Goal: Information Seeking & Learning: Find specific fact

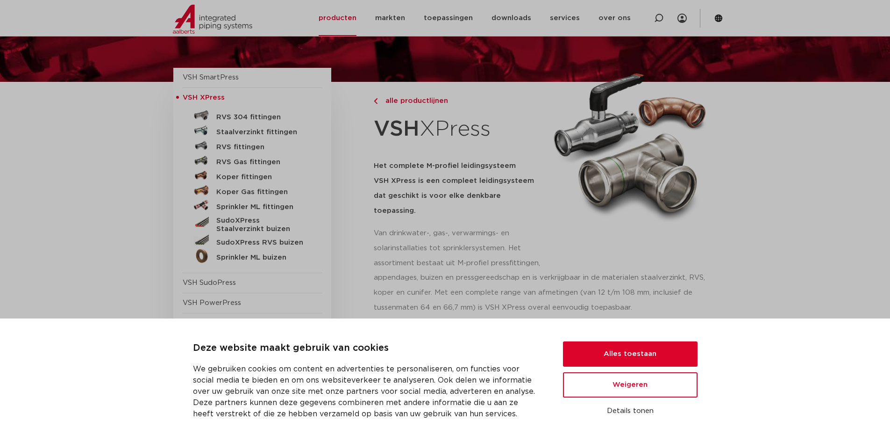
scroll to position [47, 0]
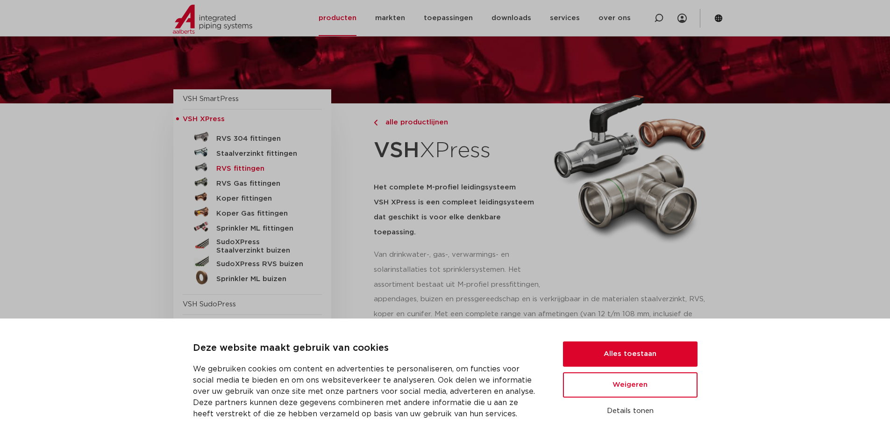
click at [243, 165] on h5 "RVS fittingen" at bounding box center [262, 169] width 93 height 8
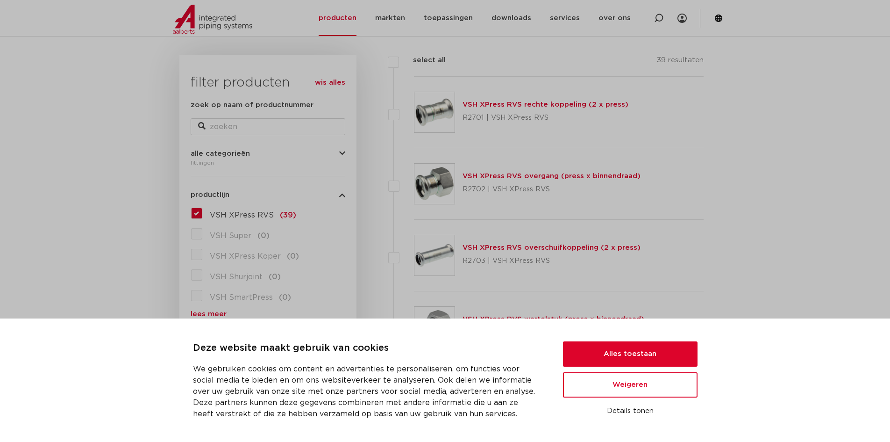
scroll to position [187, 0]
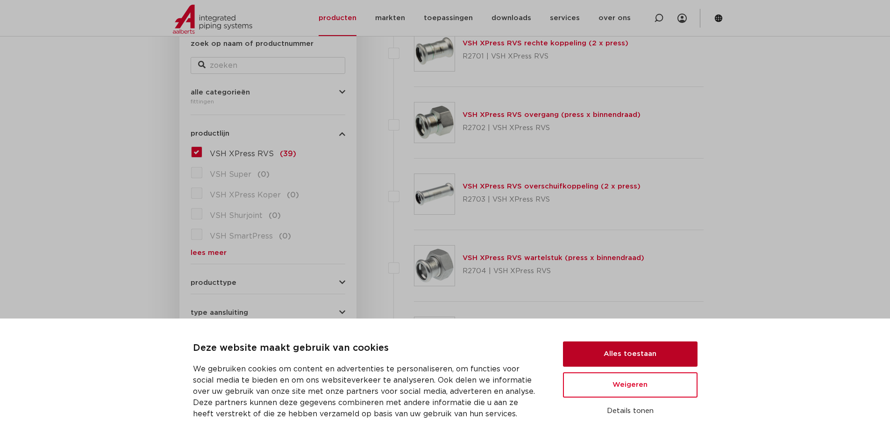
click at [632, 350] on button "Alles toestaan" at bounding box center [630, 353] width 135 height 25
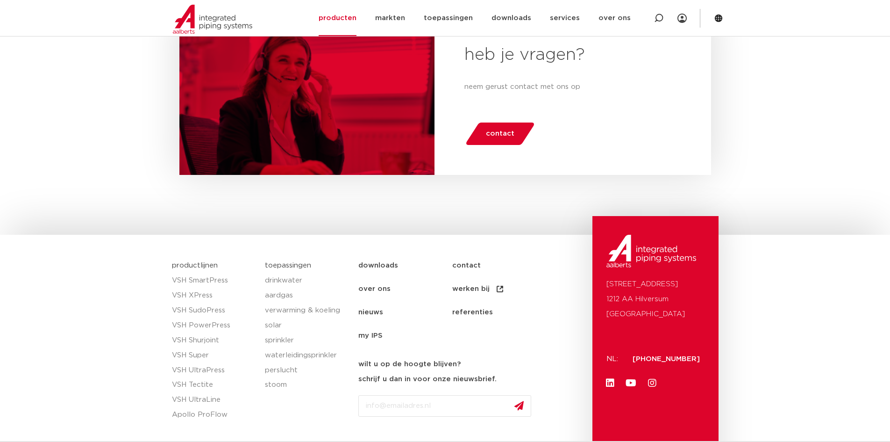
scroll to position [3085, 0]
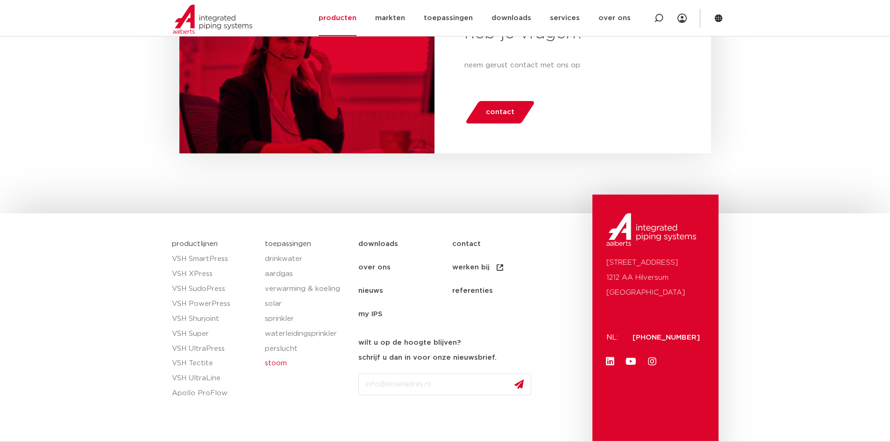
click at [280, 361] on link "stoom" at bounding box center [307, 363] width 84 height 15
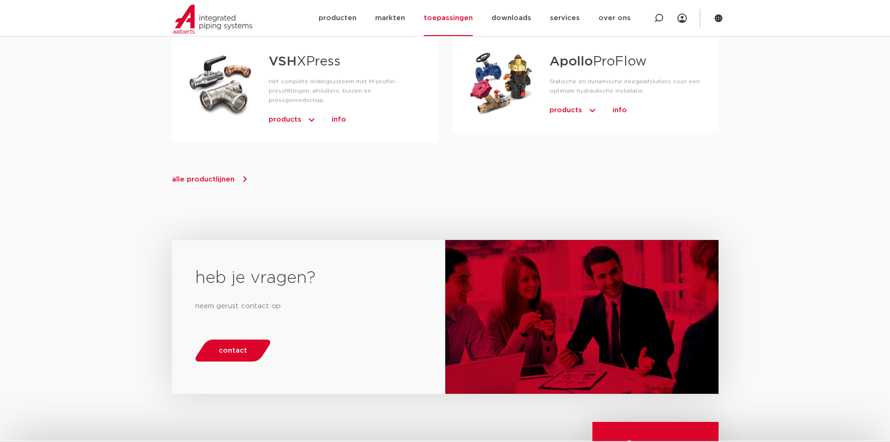
scroll to position [374, 0]
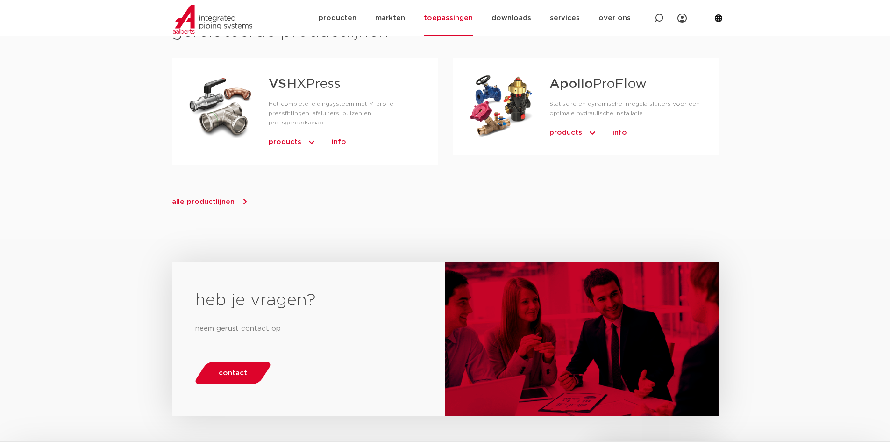
click at [203, 198] on span "alle productlijnen" at bounding box center [203, 201] width 63 height 7
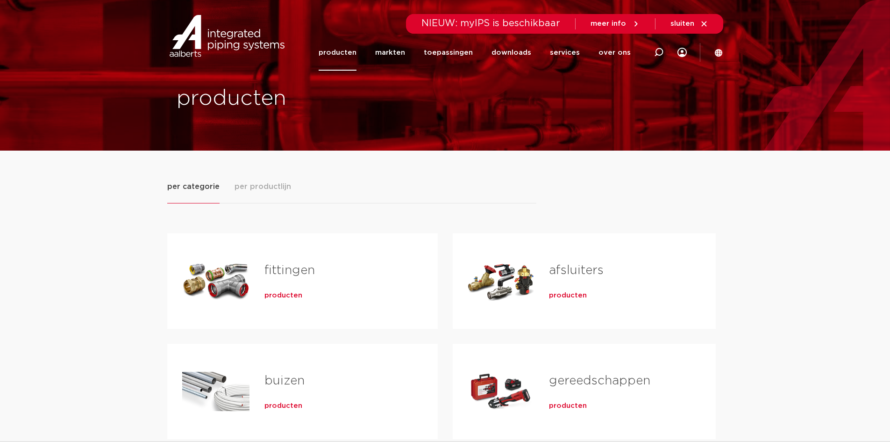
click at [343, 49] on link "producten" at bounding box center [338, 53] width 38 height 36
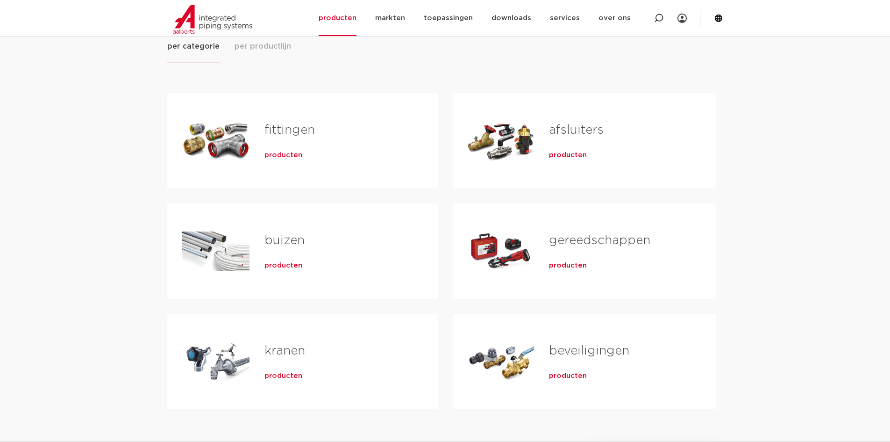
click at [293, 127] on link "fittingen" at bounding box center [290, 130] width 50 height 12
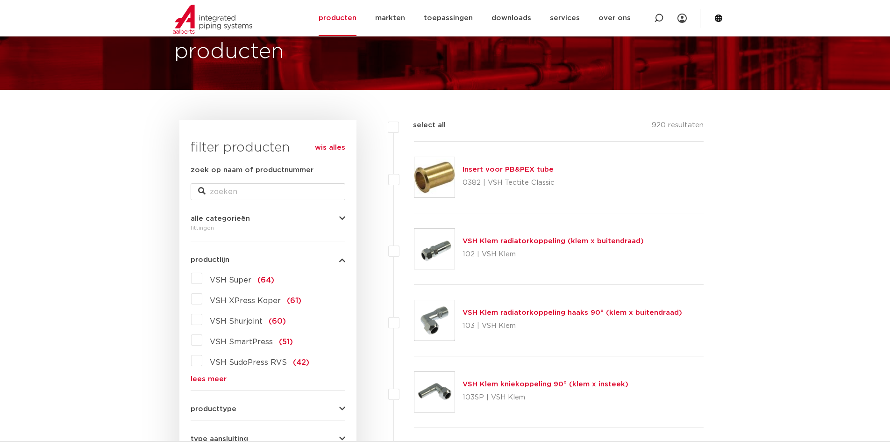
scroll to position [47, 0]
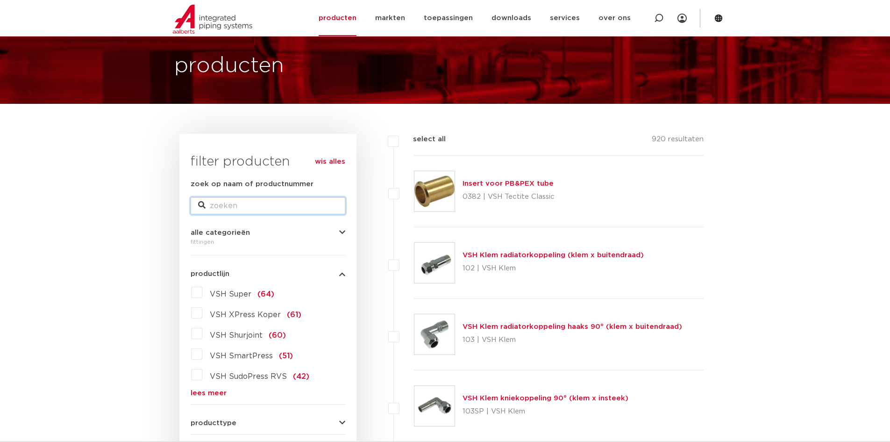
click at [219, 207] on input "zoek op naam of productnummer" at bounding box center [268, 205] width 155 height 17
paste input "FPM o-ring is"
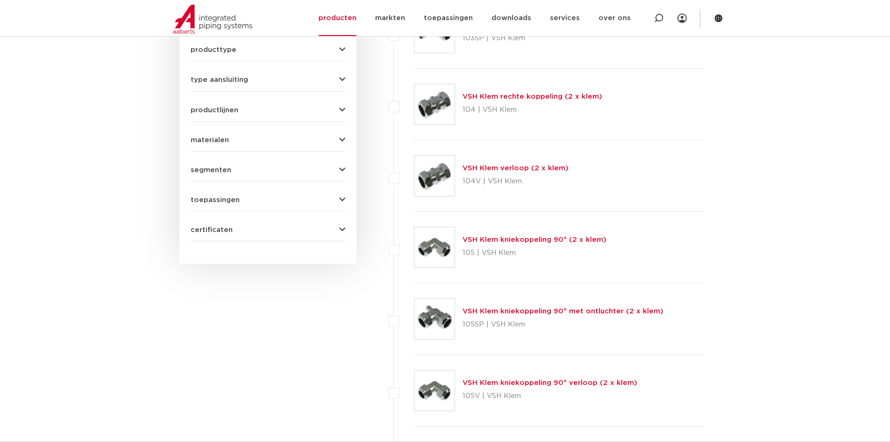
scroll to position [421, 0]
type input "FPM o-ring is"
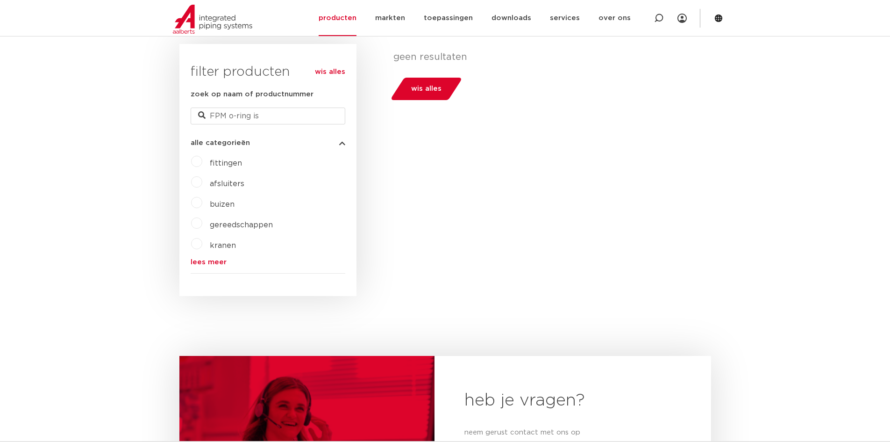
scroll to position [140, 0]
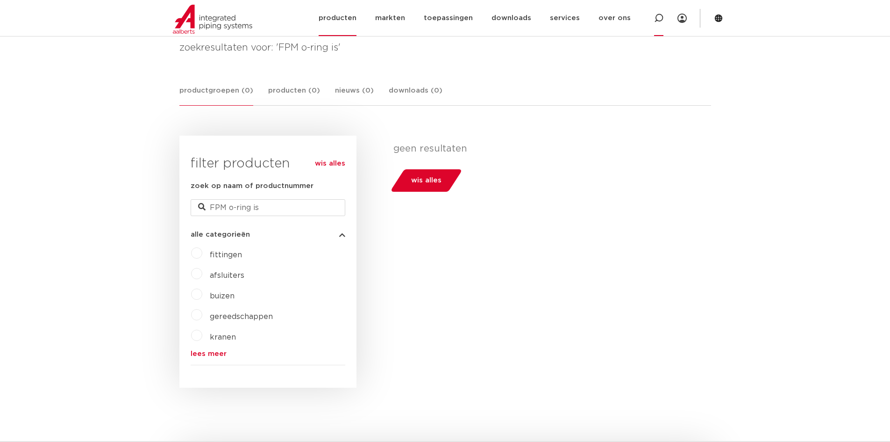
click at [658, 18] on icon at bounding box center [658, 18] width 9 height 9
click at [394, 14] on input "Zoeken" at bounding box center [520, 17] width 294 height 19
paste input "FPM o-ring is"
type input "FPM o-ring 54"
click button "Zoeken" at bounding box center [0, 0] width 0 height 0
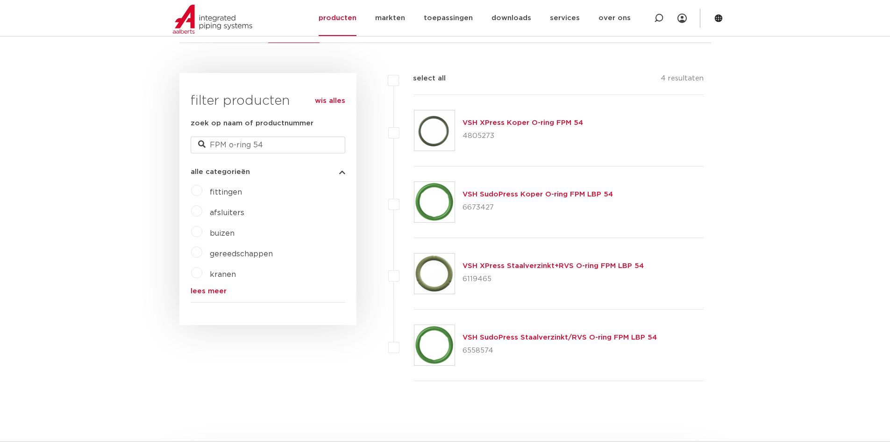
scroll to position [187, 0]
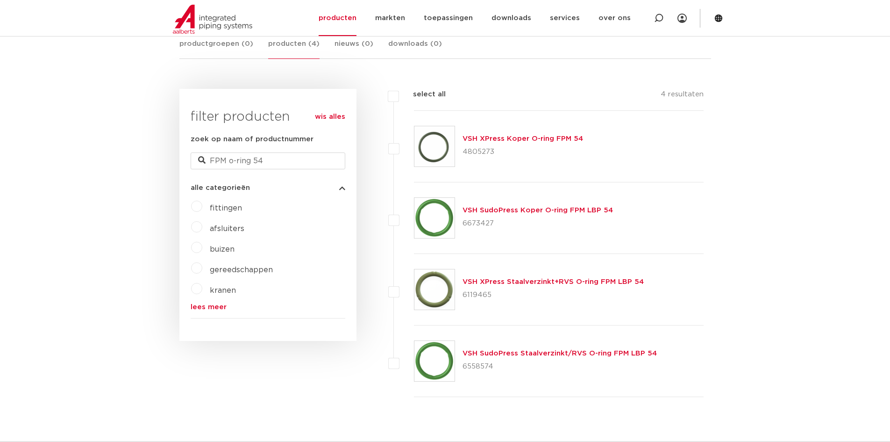
click at [523, 280] on link "VSH XPress Staalverzinkt+RVS O-ring FPM LBP 54" at bounding box center [553, 281] width 181 height 7
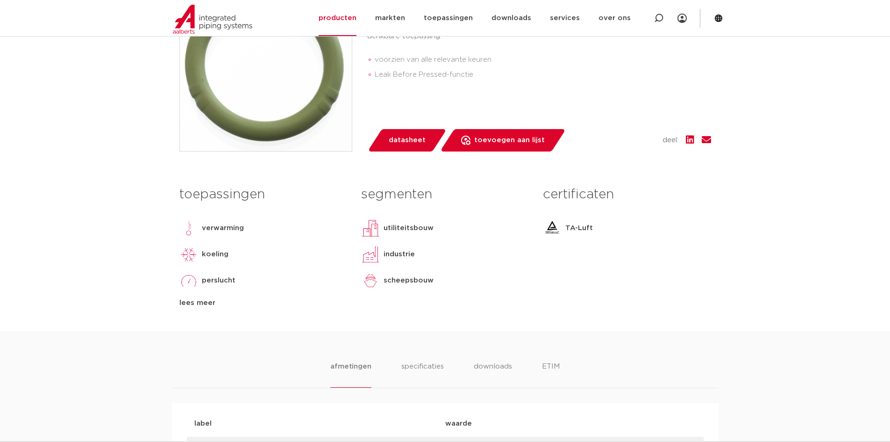
scroll to position [327, 0]
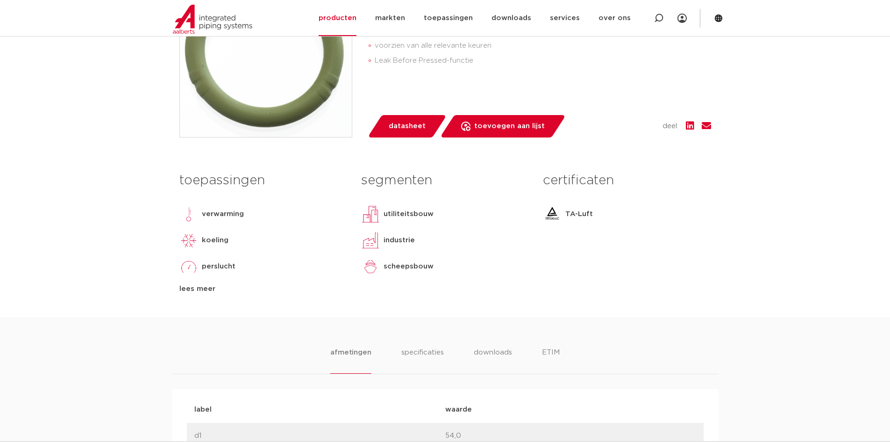
click at [195, 288] on div "lees meer" at bounding box center [263, 288] width 168 height 11
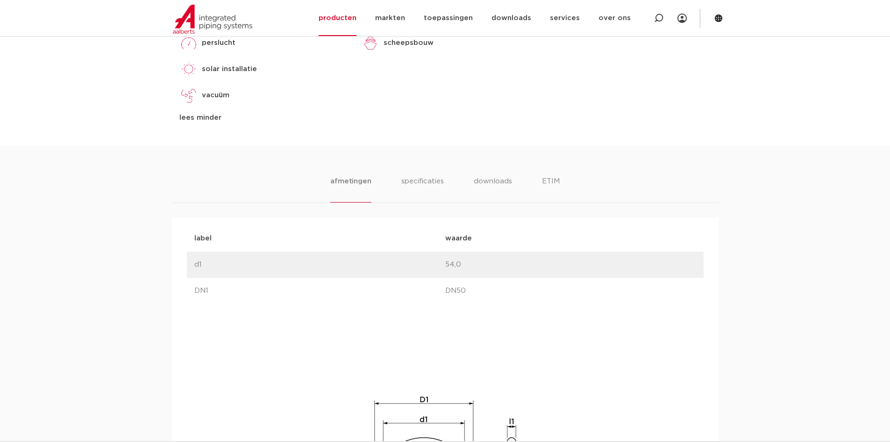
scroll to position [561, 0]
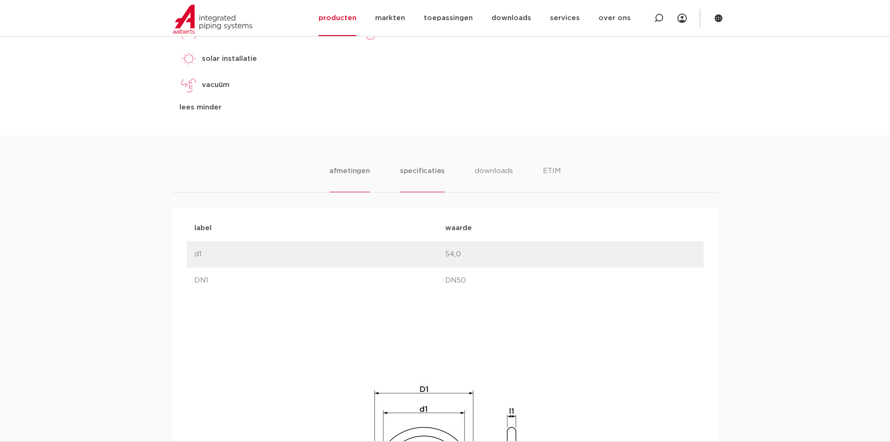
click at [425, 173] on li "specificaties" at bounding box center [422, 178] width 45 height 27
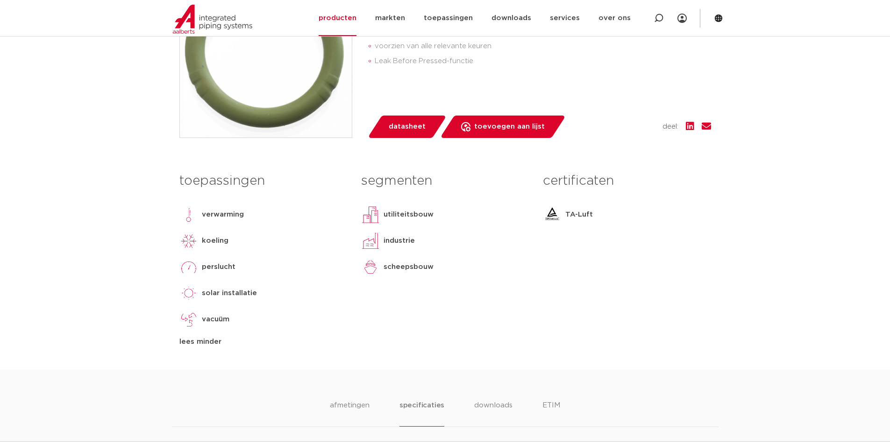
scroll to position [93, 0]
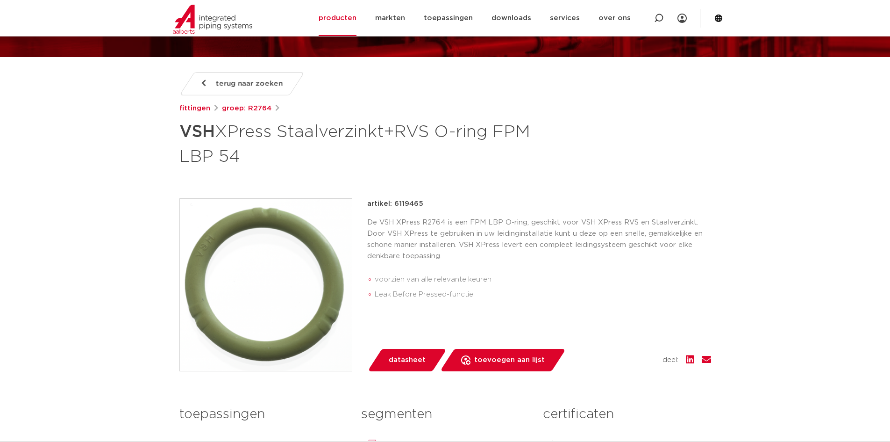
click at [237, 81] on span "terug naar zoeken" at bounding box center [249, 83] width 67 height 15
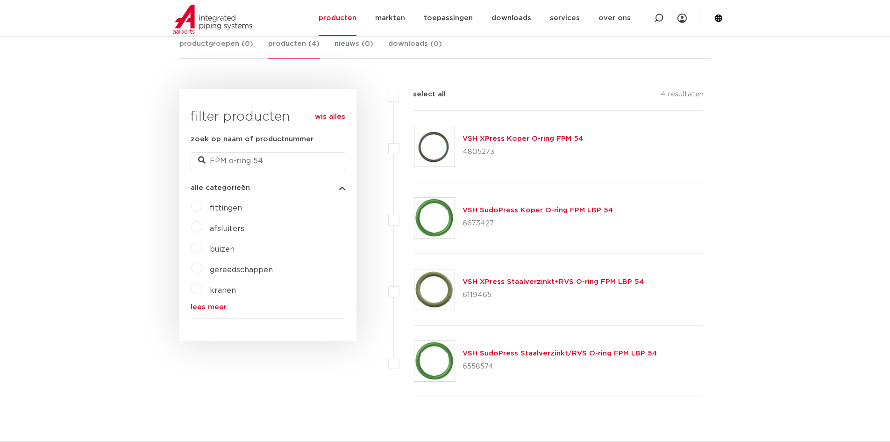
click at [503, 137] on link "VSH XPress Koper O-ring FPM 54" at bounding box center [523, 138] width 121 height 7
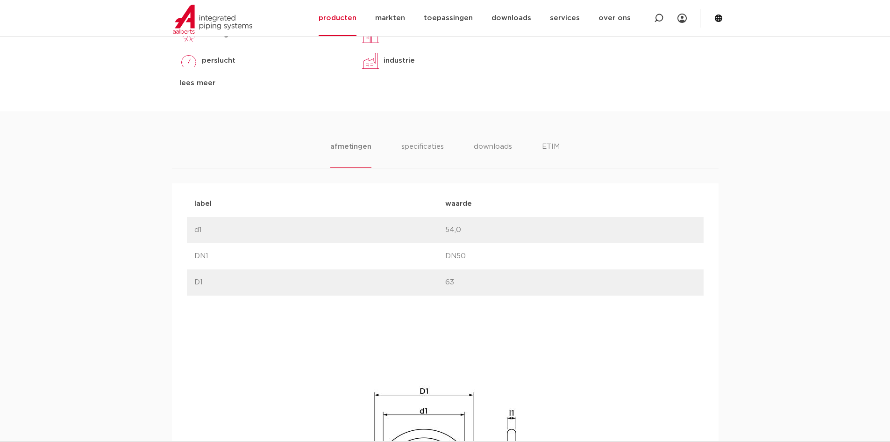
scroll to position [514, 0]
click at [416, 141] on li "specificaties" at bounding box center [422, 150] width 45 height 27
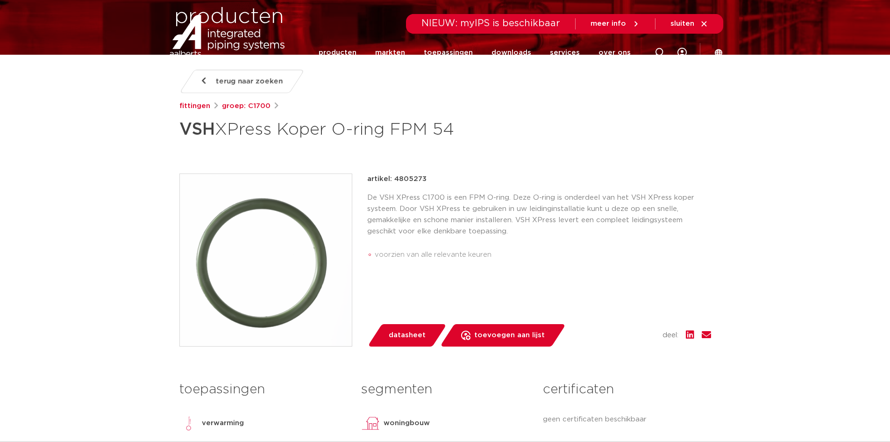
scroll to position [0, 0]
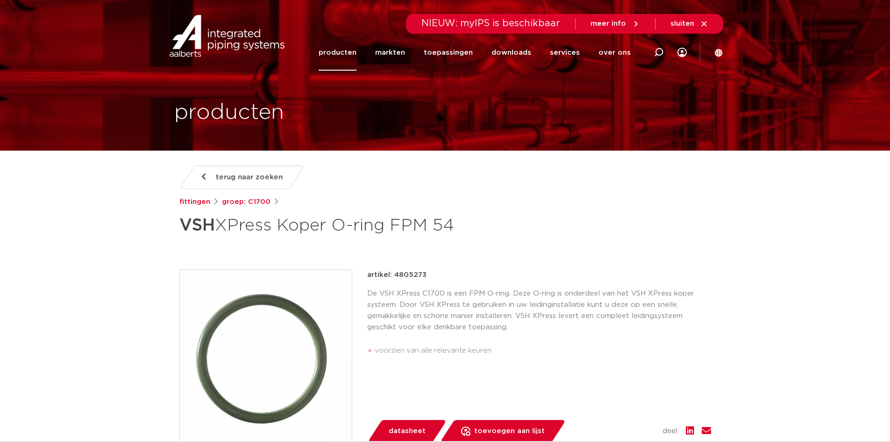
click at [341, 49] on link "producten" at bounding box center [338, 53] width 38 height 36
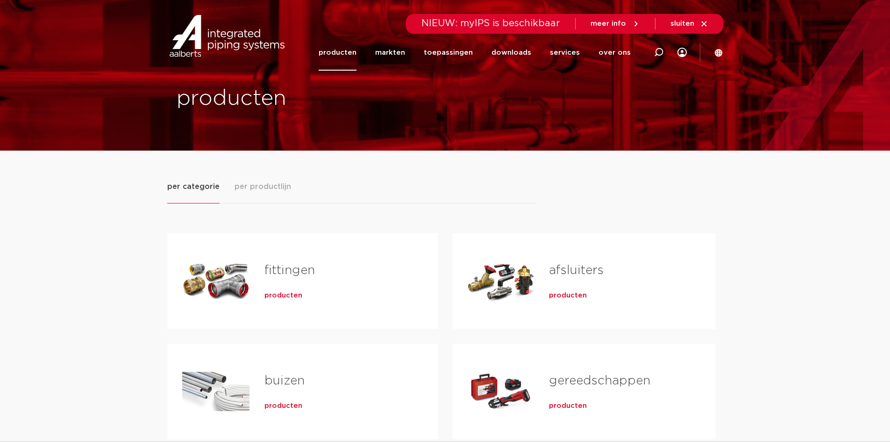
click at [287, 269] on link "fittingen" at bounding box center [290, 270] width 50 height 12
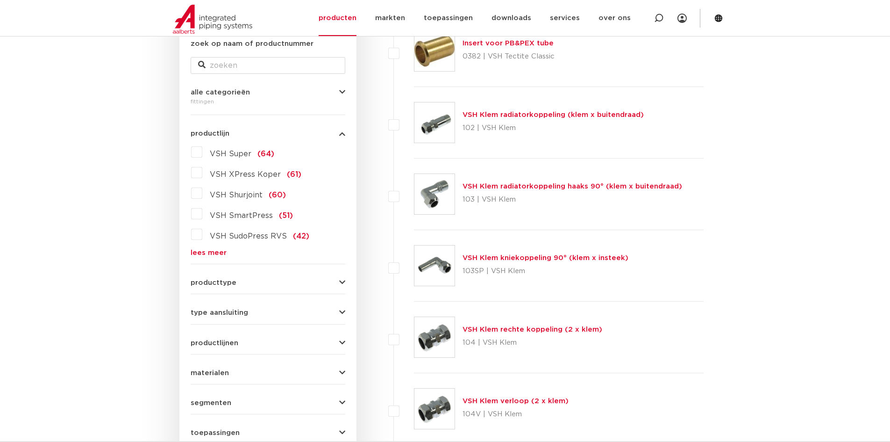
click at [217, 285] on span "producttype" at bounding box center [214, 282] width 46 height 7
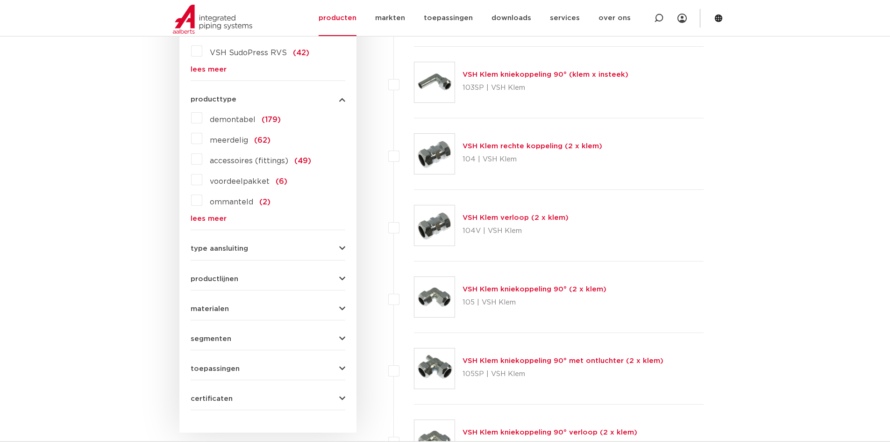
scroll to position [374, 0]
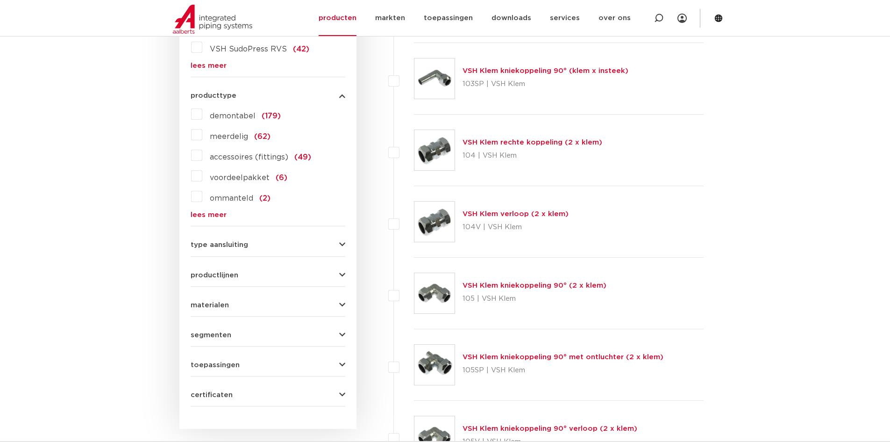
click at [226, 302] on span "materialen" at bounding box center [210, 304] width 38 height 7
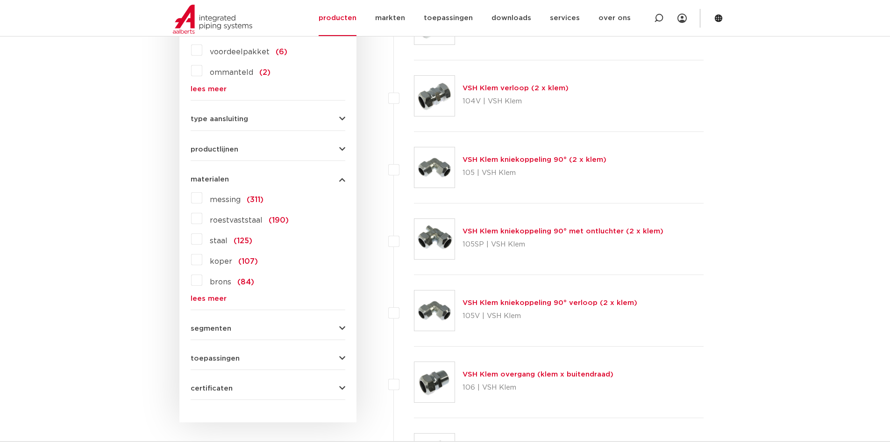
scroll to position [514, 0]
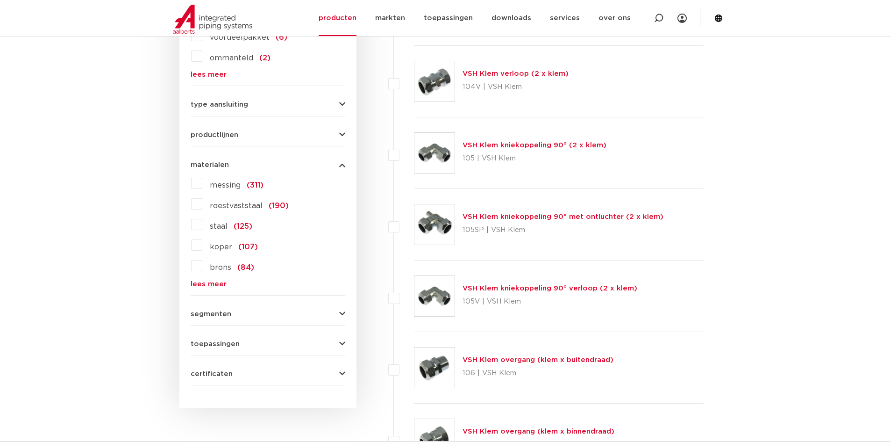
click at [202, 206] on label "roestvaststaal (190)" at bounding box center [245, 203] width 86 height 15
click at [0, 0] on input "roestvaststaal (190)" at bounding box center [0, 0] width 0 height 0
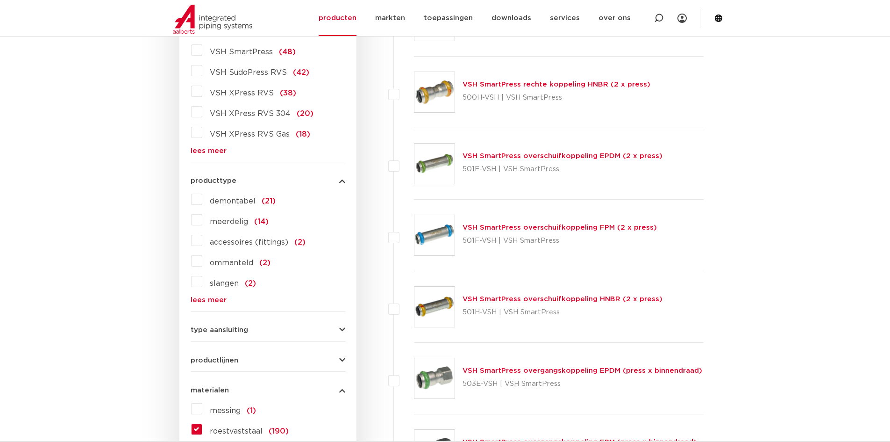
scroll to position [280, 0]
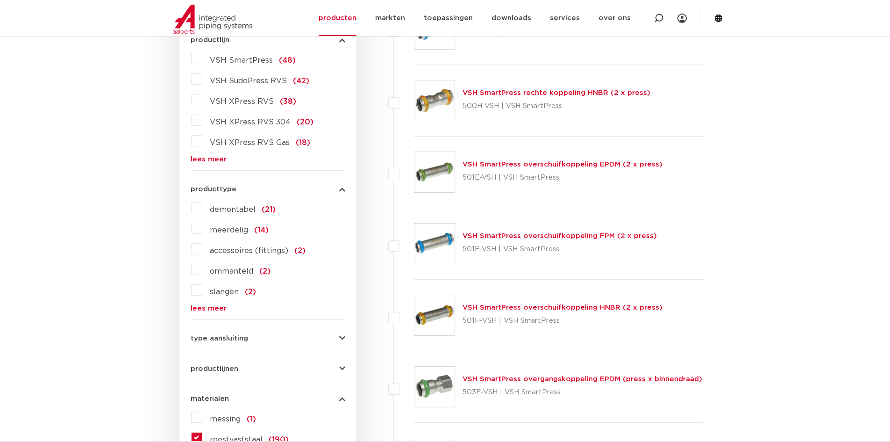
click at [233, 98] on span "VSH XPress RVS" at bounding box center [242, 101] width 64 height 7
click at [0, 0] on input "VSH XPress RVS (38)" at bounding box center [0, 0] width 0 height 0
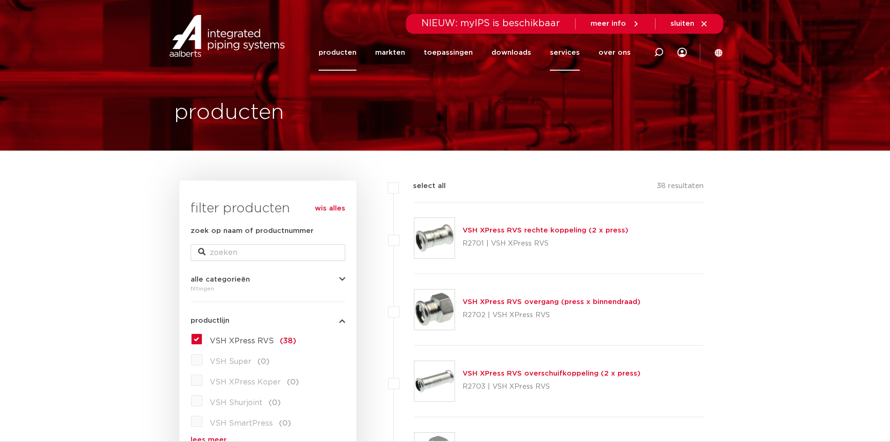
click at [561, 52] on link "services" at bounding box center [565, 53] width 30 height 36
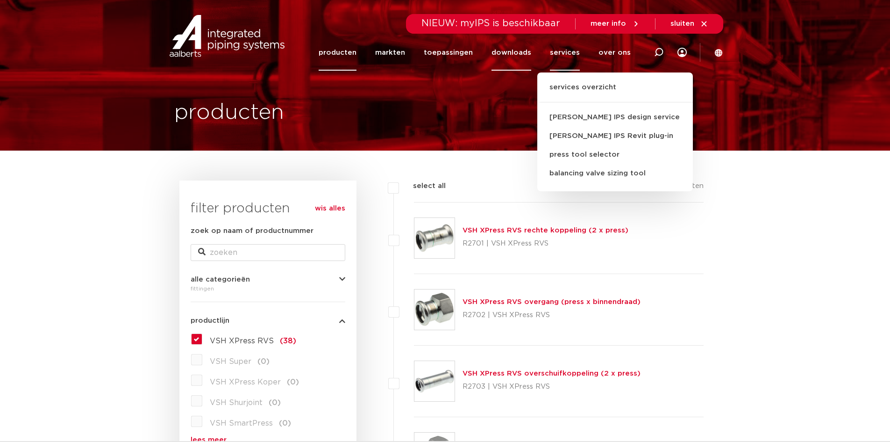
click at [516, 52] on link "downloads" at bounding box center [512, 53] width 40 height 36
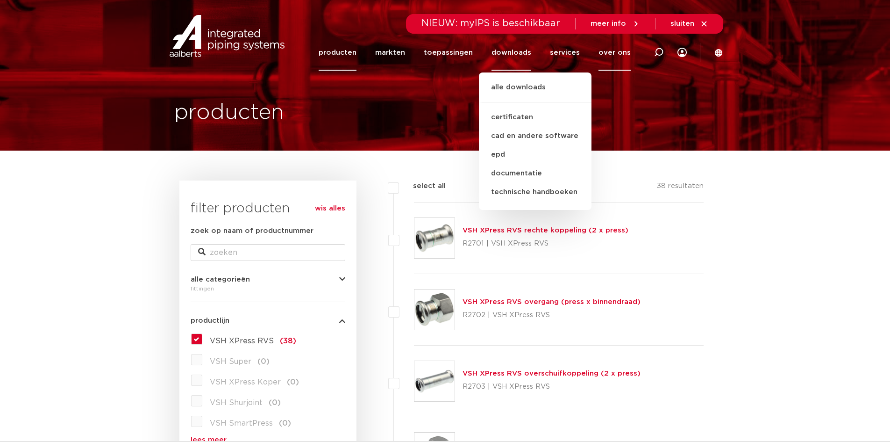
click at [613, 50] on link "over ons" at bounding box center [615, 53] width 32 height 36
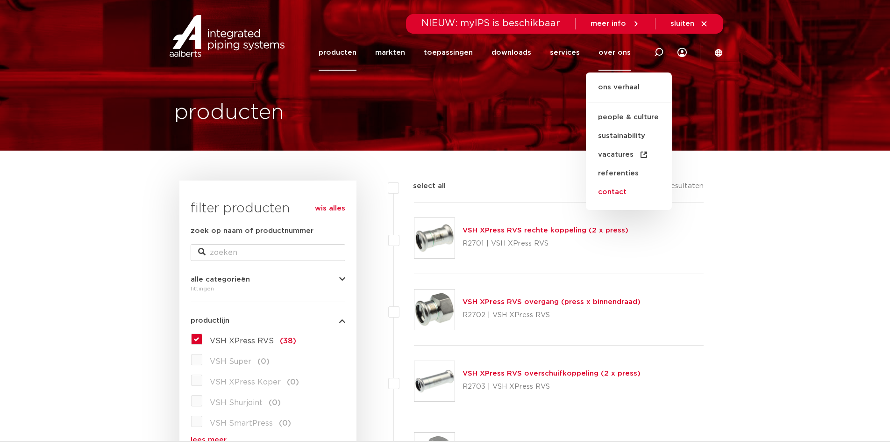
click at [619, 192] on link "contact" at bounding box center [629, 192] width 86 height 19
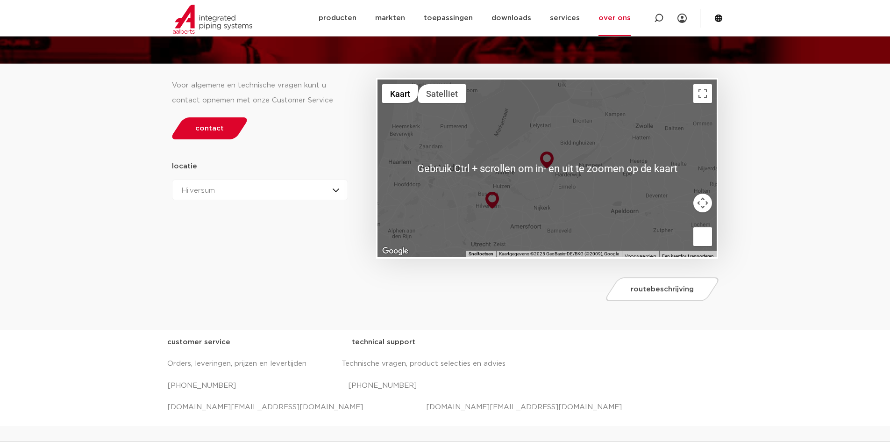
scroll to position [93, 0]
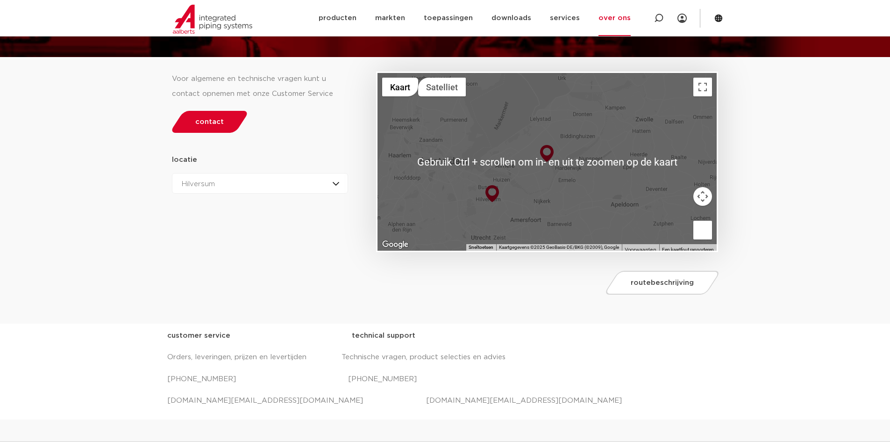
click at [493, 195] on img at bounding box center [493, 193] width 14 height 17
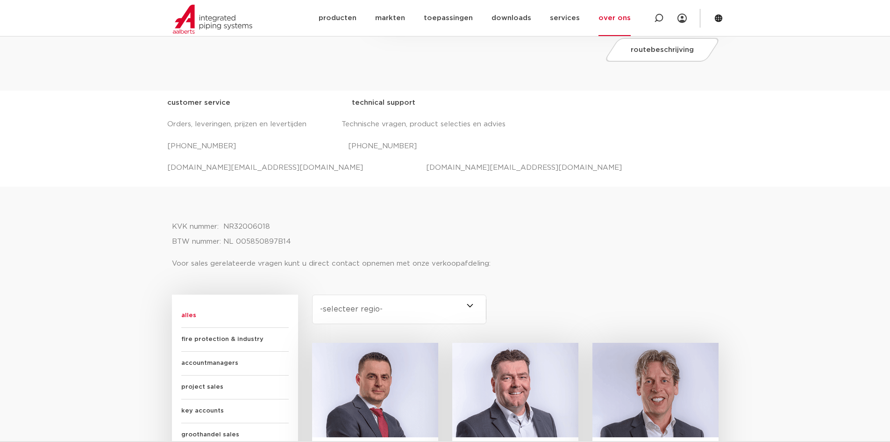
scroll to position [327, 0]
click at [343, 16] on link "producten" at bounding box center [338, 18] width 38 height 36
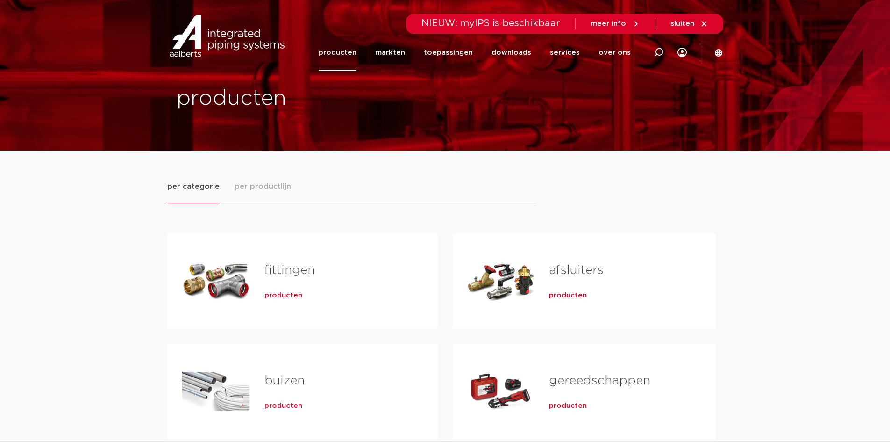
click at [279, 265] on link "fittingen" at bounding box center [290, 270] width 50 height 12
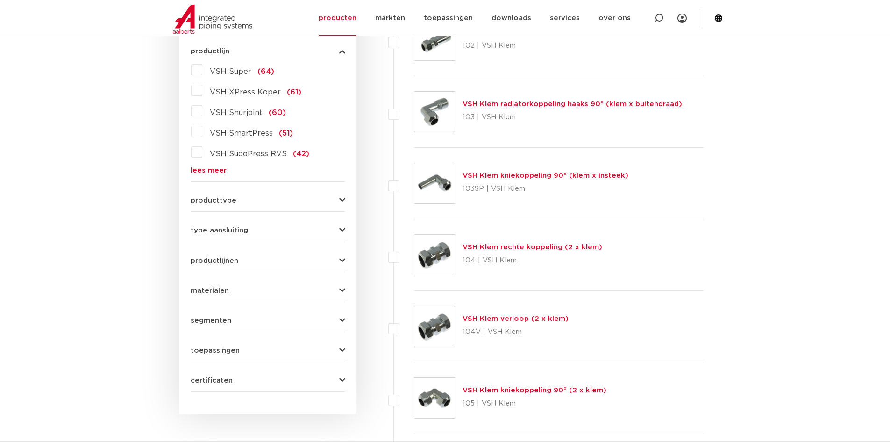
scroll to position [280, 0]
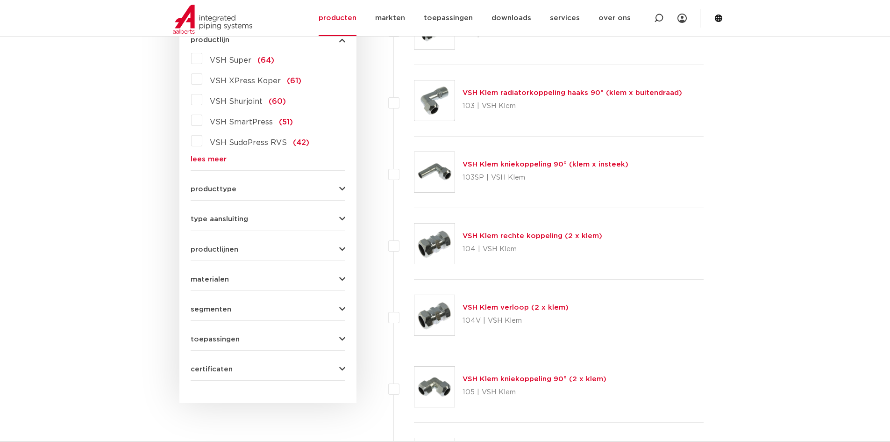
click at [233, 337] on span "toepassingen" at bounding box center [215, 339] width 49 height 7
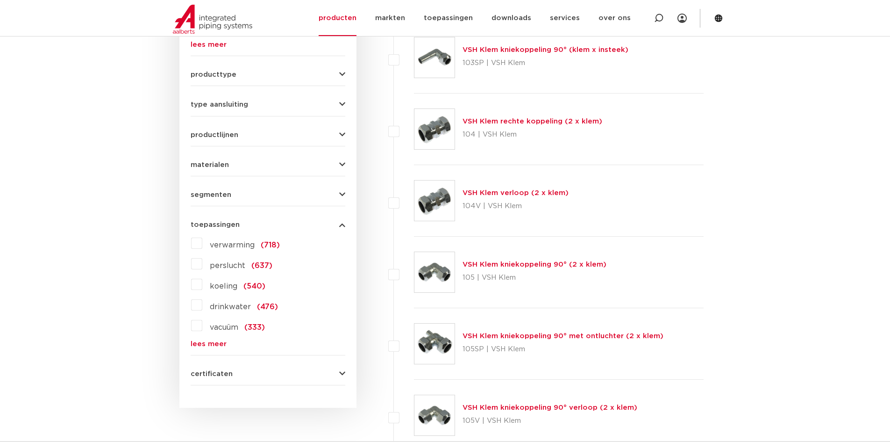
scroll to position [421, 0]
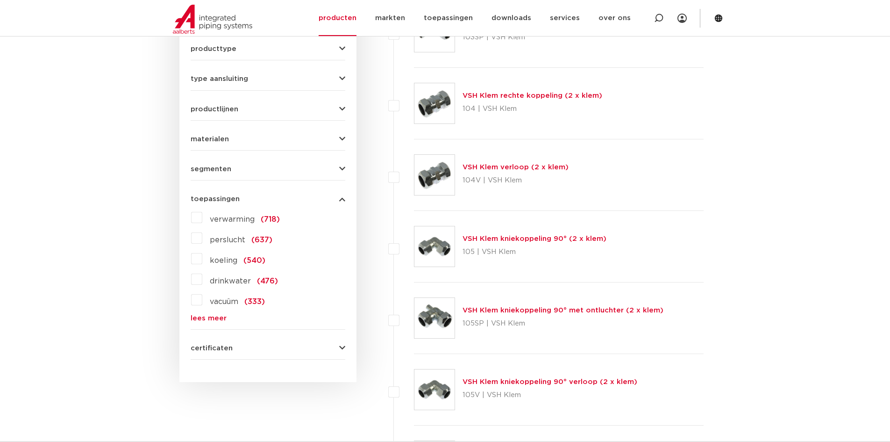
click at [202, 315] on link "lees meer" at bounding box center [268, 318] width 155 height 7
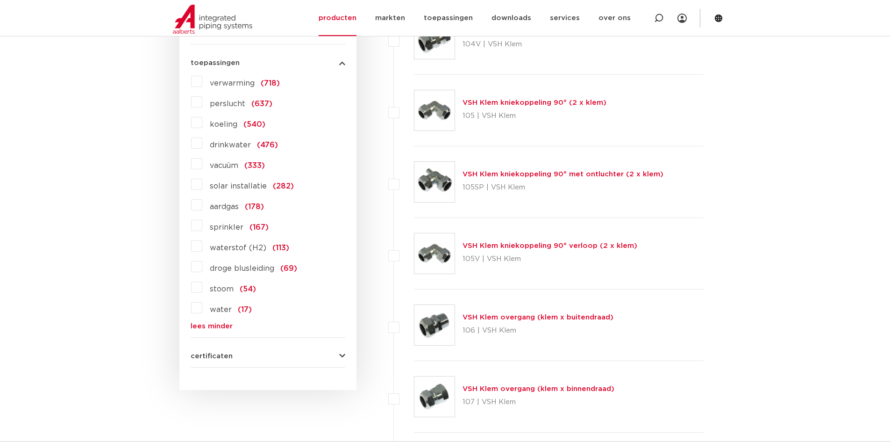
scroll to position [561, 0]
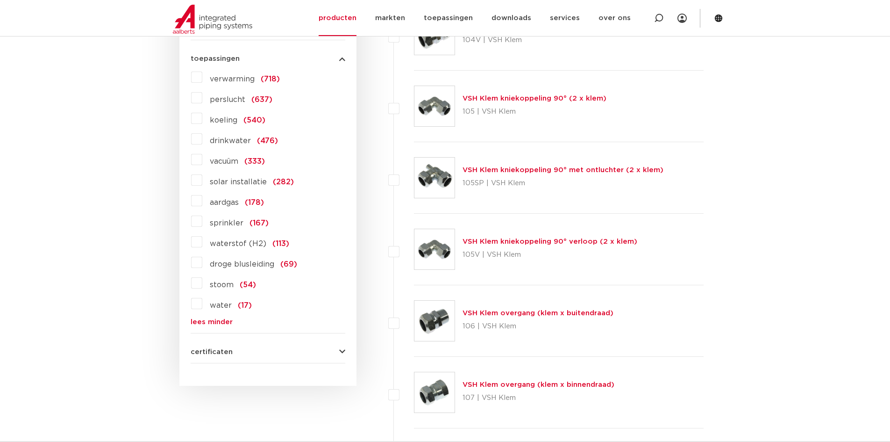
click at [202, 287] on label "stoom (54)" at bounding box center [229, 282] width 54 height 15
click at [0, 0] on input "stoom (54)" at bounding box center [0, 0] width 0 height 0
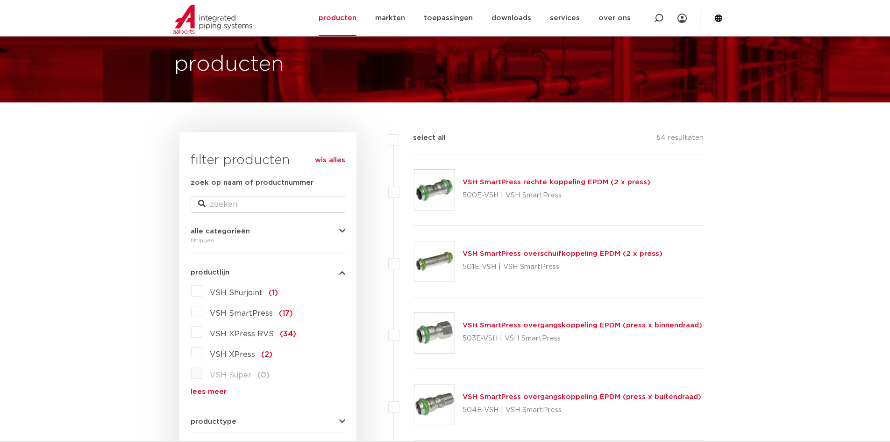
scroll to position [47, 0]
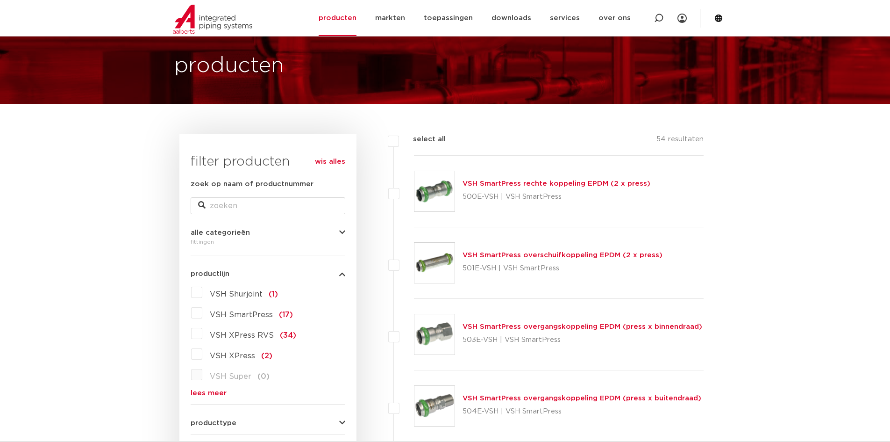
click at [561, 182] on link "VSH SmartPress rechte koppeling EPDM (2 x press)" at bounding box center [557, 183] width 188 height 7
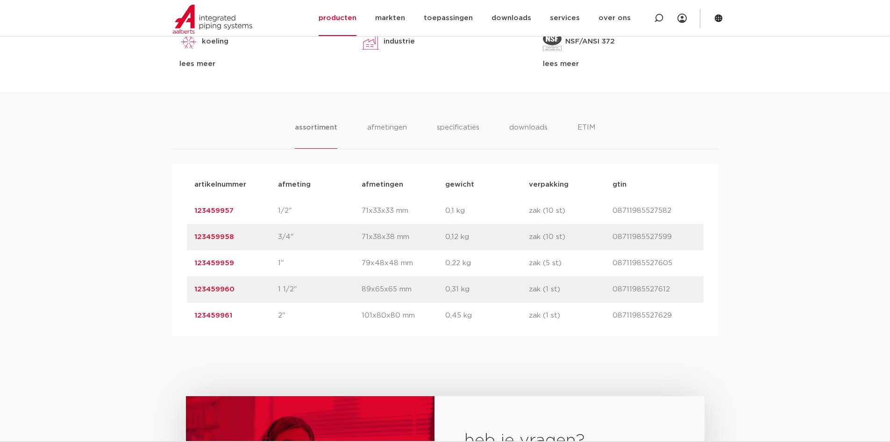
scroll to position [561, 0]
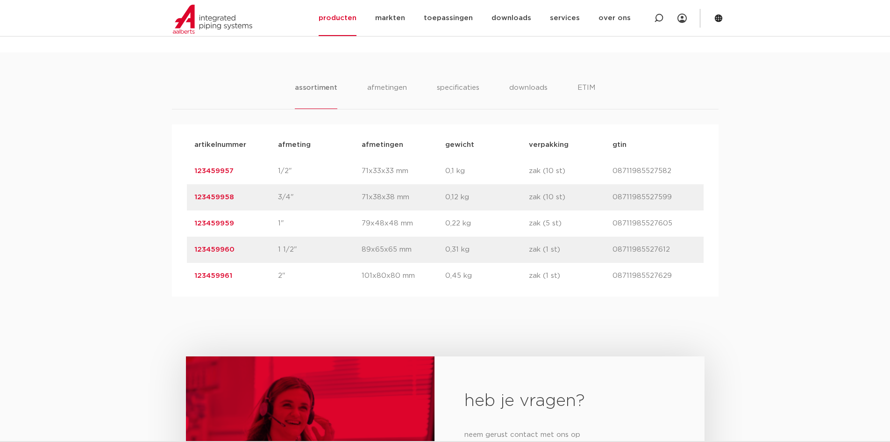
click at [209, 274] on link "123459961" at bounding box center [213, 275] width 38 height 7
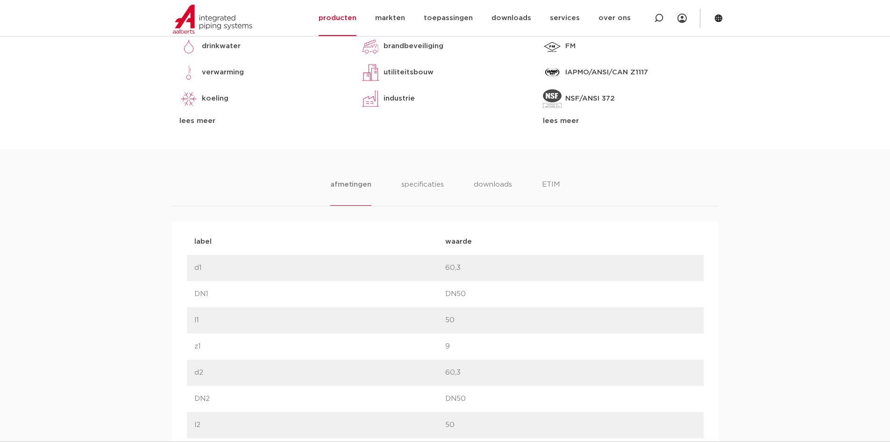
scroll to position [467, 0]
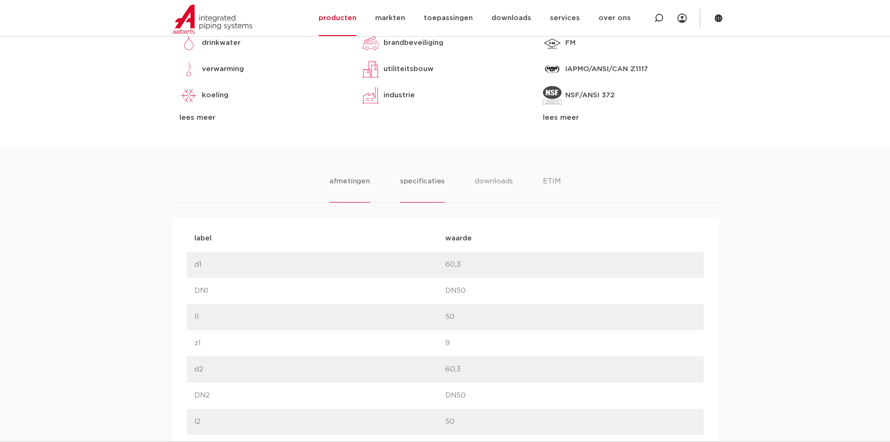
click at [423, 180] on li "specificaties" at bounding box center [422, 189] width 45 height 27
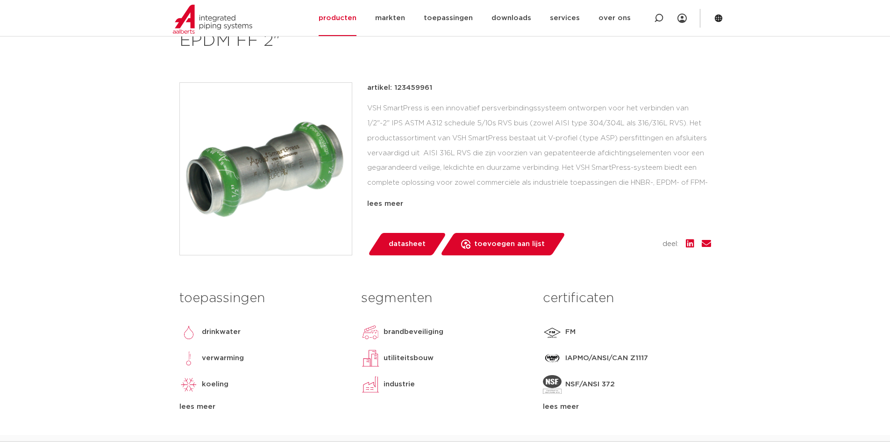
scroll to position [0, 0]
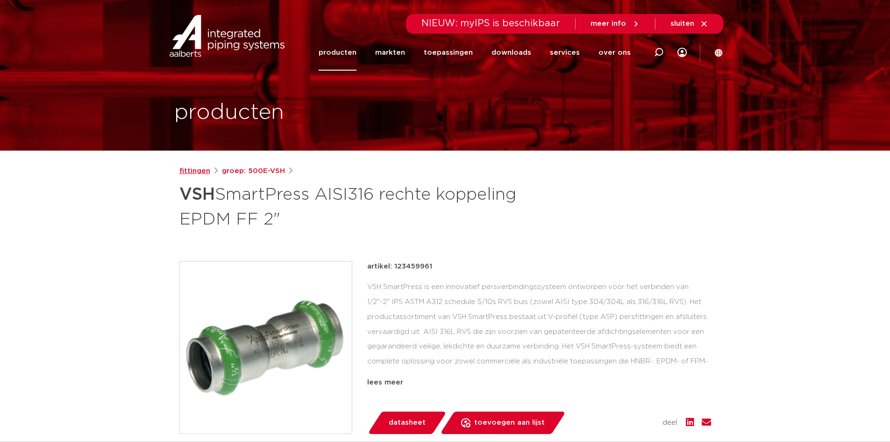
click at [194, 168] on link "fittingen" at bounding box center [194, 170] width 31 height 11
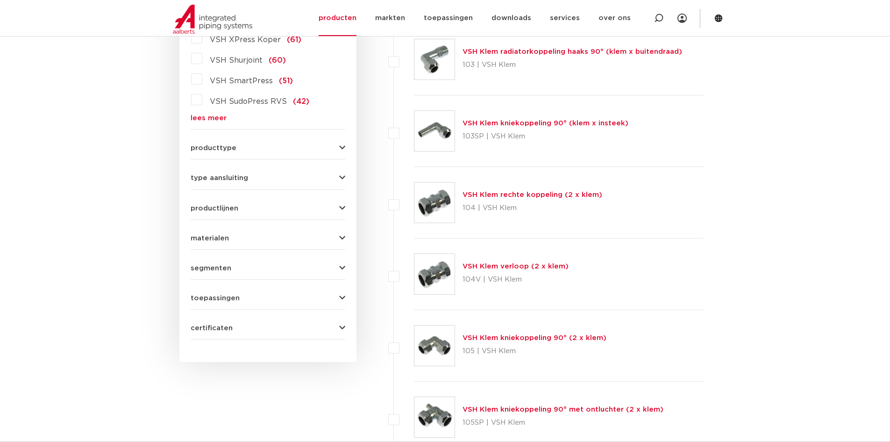
scroll to position [327, 0]
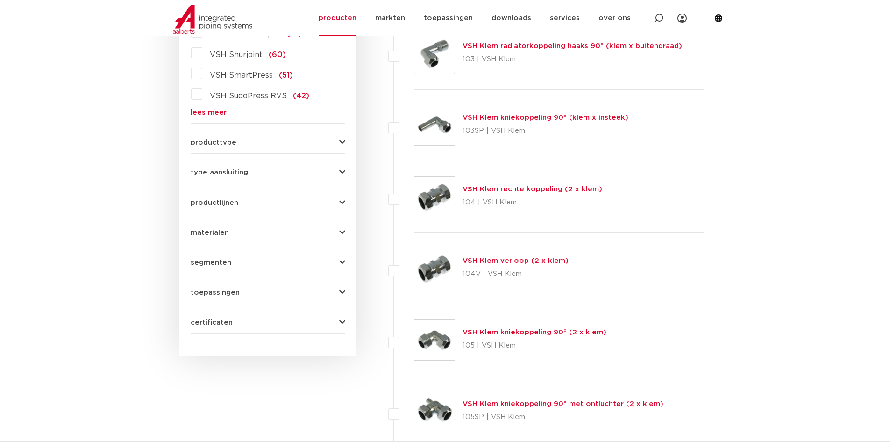
click at [212, 291] on span "toepassingen" at bounding box center [215, 292] width 49 height 7
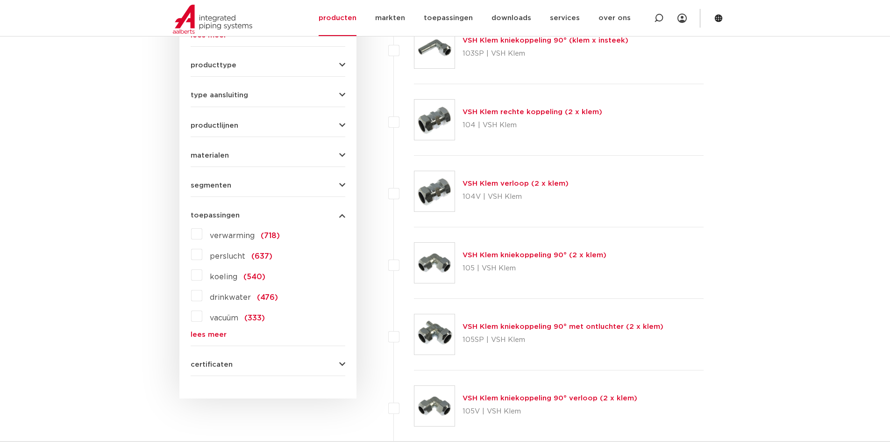
scroll to position [421, 0]
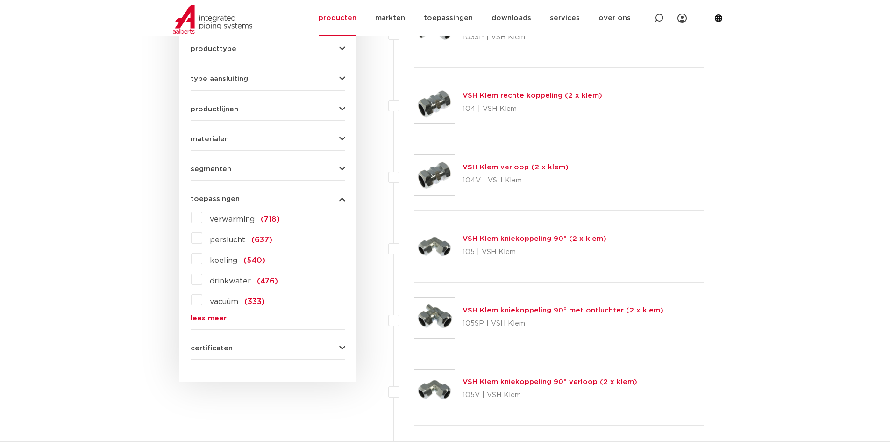
click at [206, 317] on link "lees meer" at bounding box center [268, 318] width 155 height 7
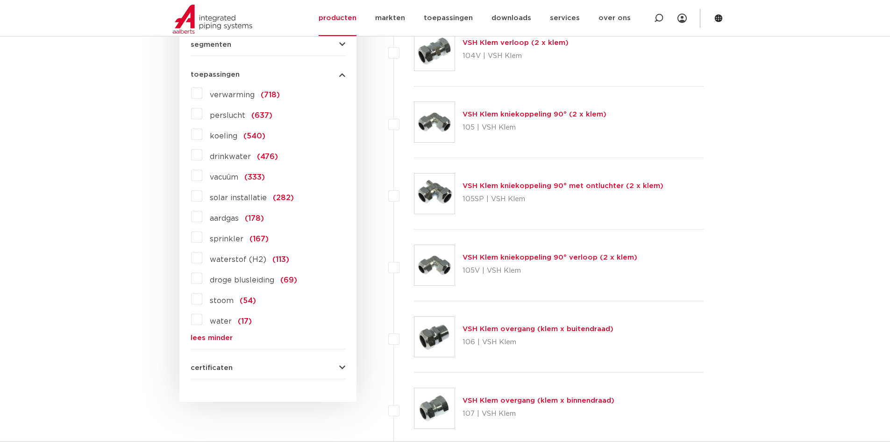
scroll to position [561, 0]
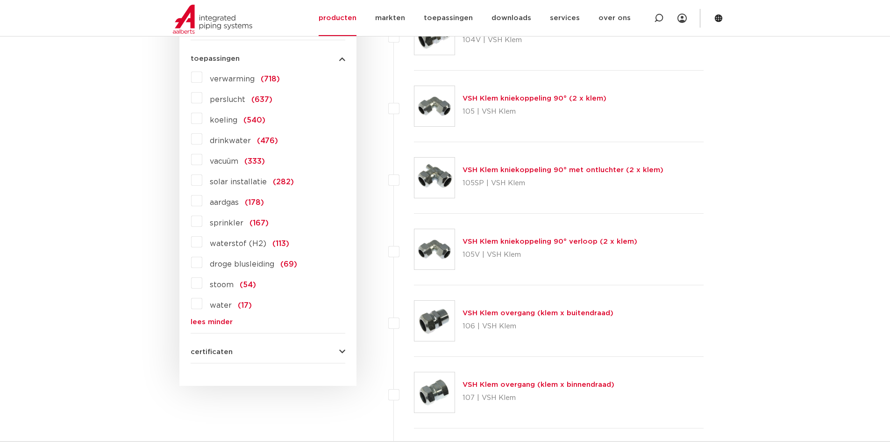
click at [202, 286] on label "stoom (54)" at bounding box center [229, 282] width 54 height 15
click at [0, 0] on input "stoom (54)" at bounding box center [0, 0] width 0 height 0
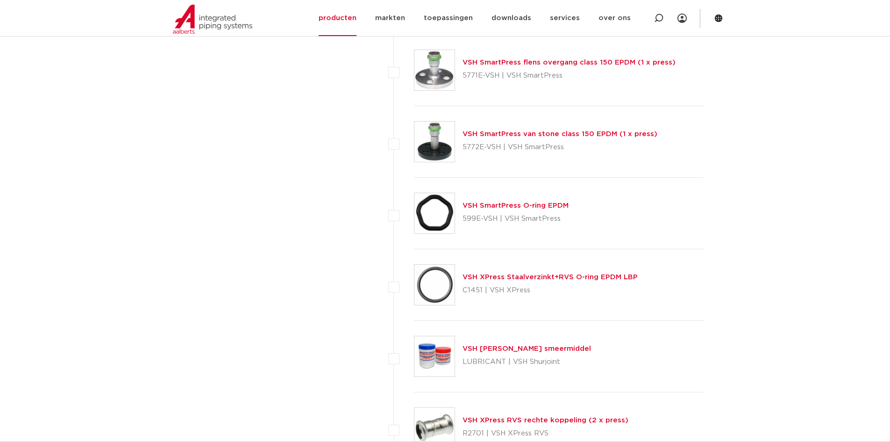
scroll to position [1309, 0]
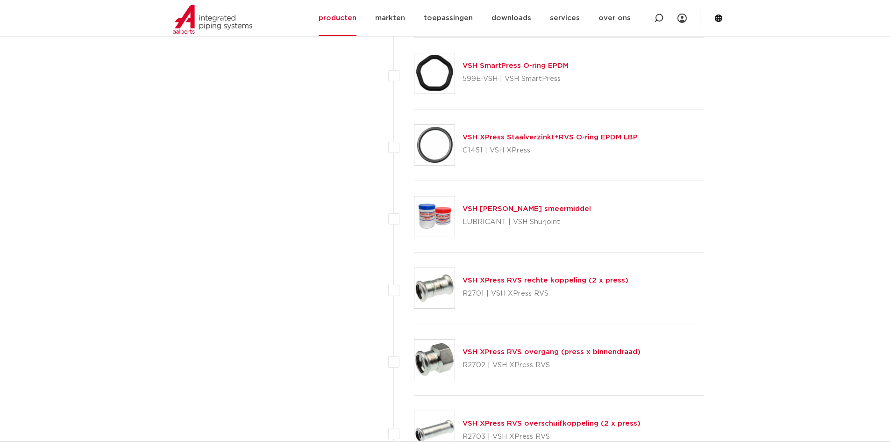
click at [530, 136] on link "VSH XPress Staalverzinkt+RVS O-ring EPDM LBP" at bounding box center [550, 137] width 175 height 7
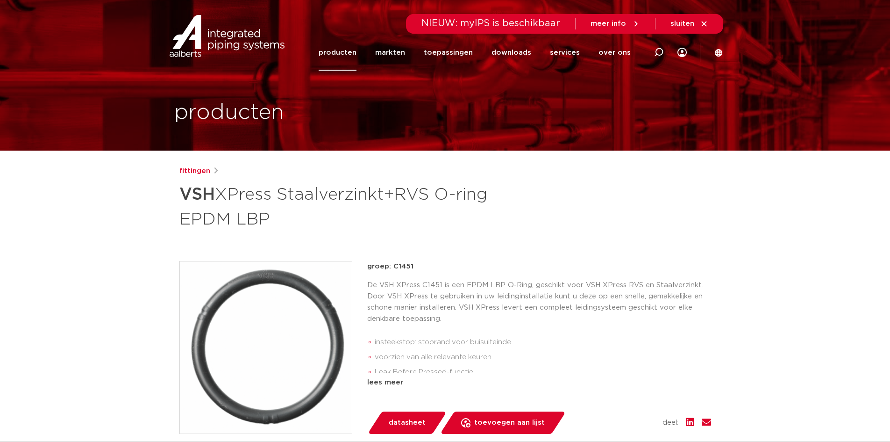
scroll to position [47, 0]
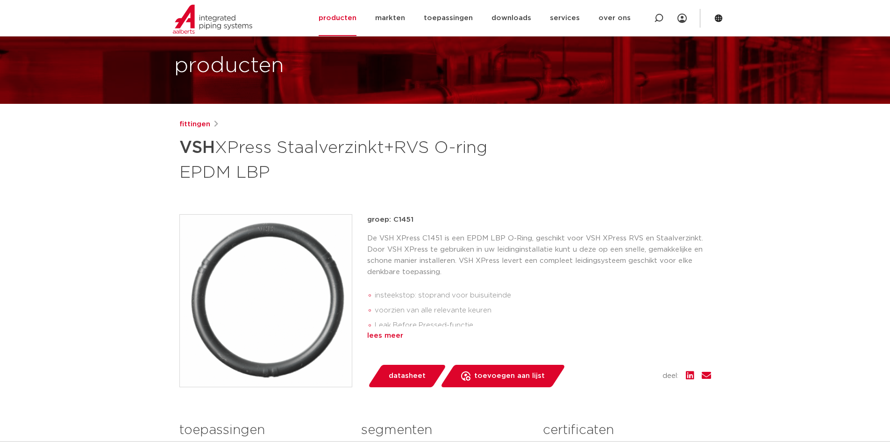
click at [380, 336] on div "lees meer" at bounding box center [539, 335] width 344 height 11
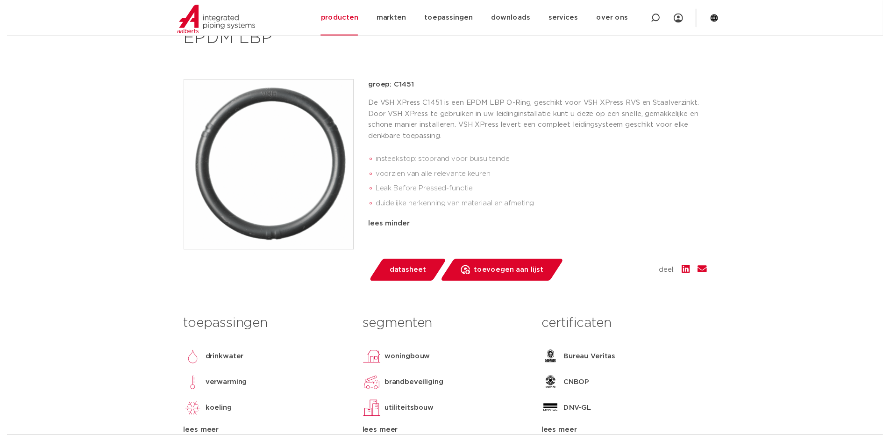
scroll to position [187, 0]
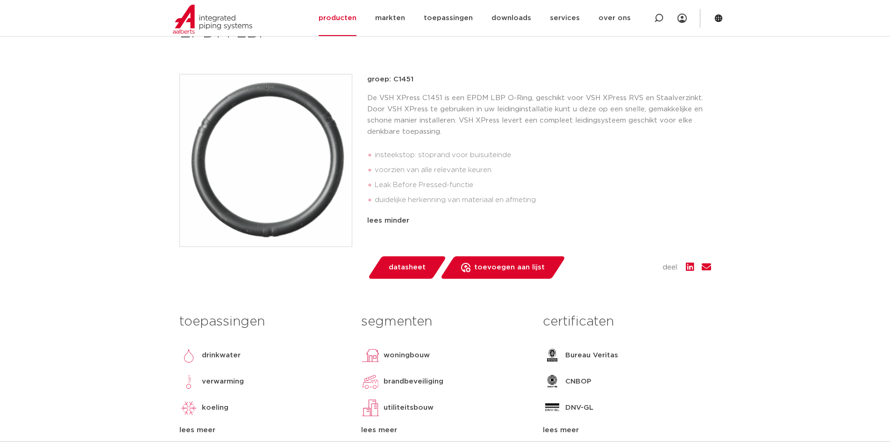
click at [395, 265] on span "datasheet" at bounding box center [407, 267] width 37 height 15
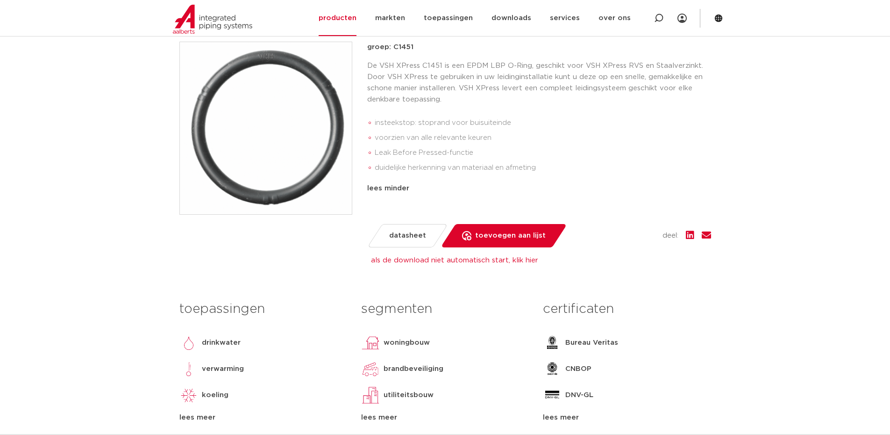
scroll to position [234, 0]
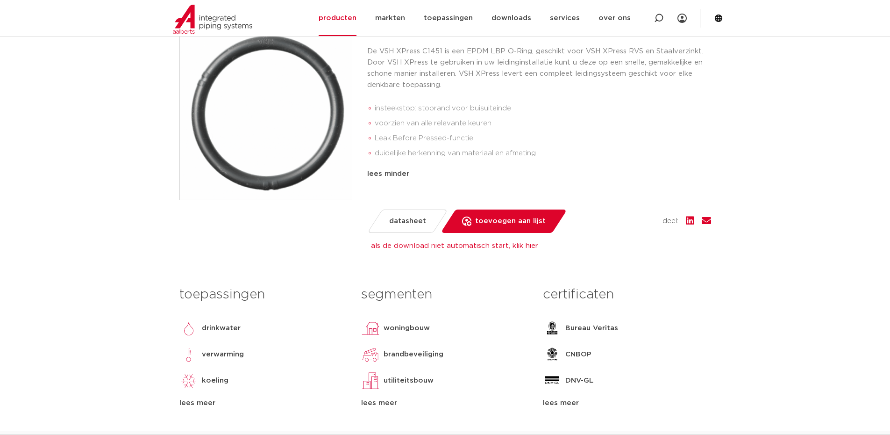
click at [511, 243] on link "als de download niet automatisch start, klik hier" at bounding box center [454, 245] width 167 height 7
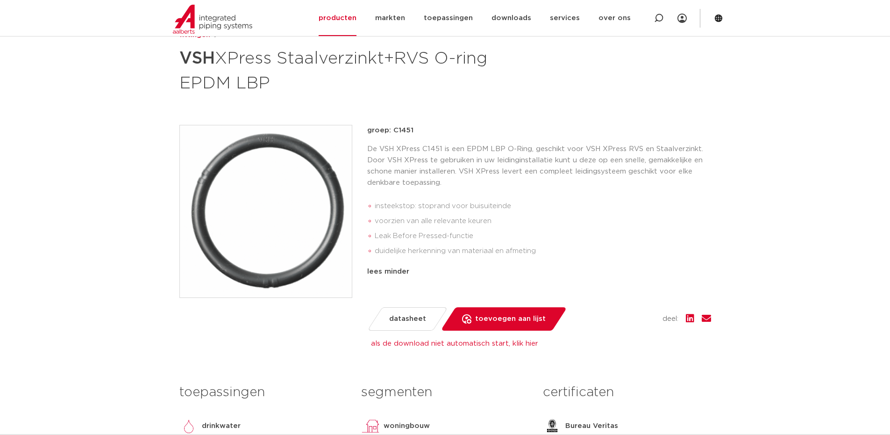
scroll to position [0, 0]
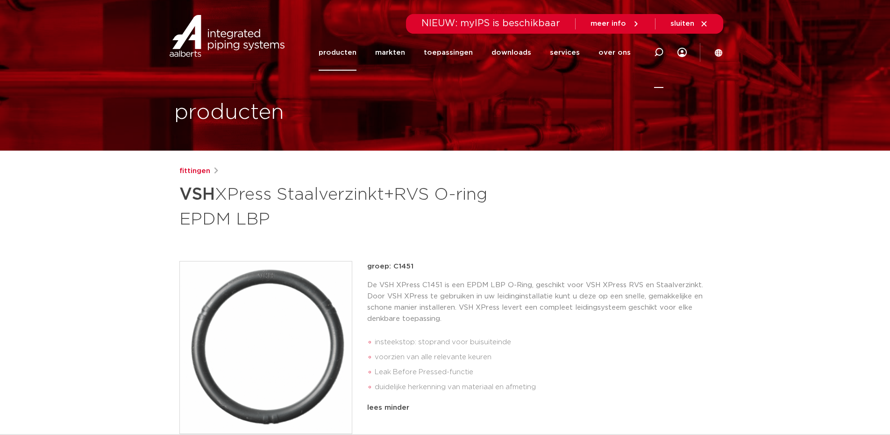
click at [659, 47] on div at bounding box center [658, 52] width 9 height 71
click at [393, 51] on input "Zoeken" at bounding box center [518, 51] width 294 height 19
type input "FPM o-ring 54"
click button "Zoeken" at bounding box center [0, 0] width 0 height 0
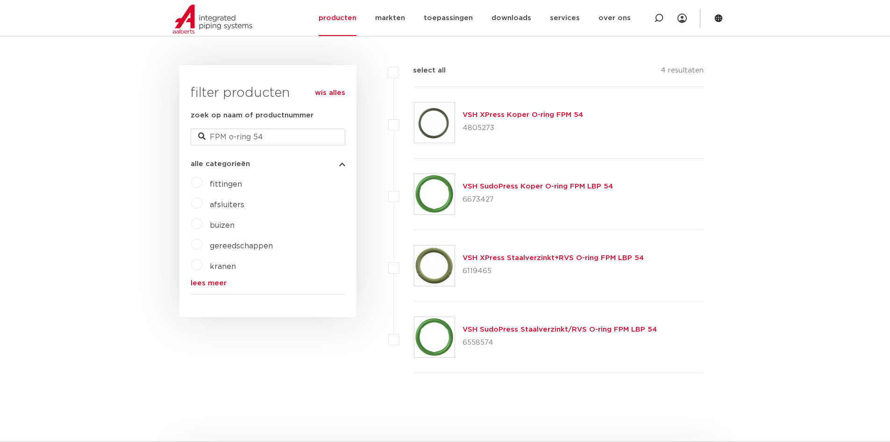
scroll to position [210, 0]
click at [658, 15] on icon at bounding box center [658, 18] width 11 height 11
click at [658, 18] on icon at bounding box center [658, 18] width 11 height 11
click at [411, 20] on input "Zoeken" at bounding box center [520, 17] width 294 height 19
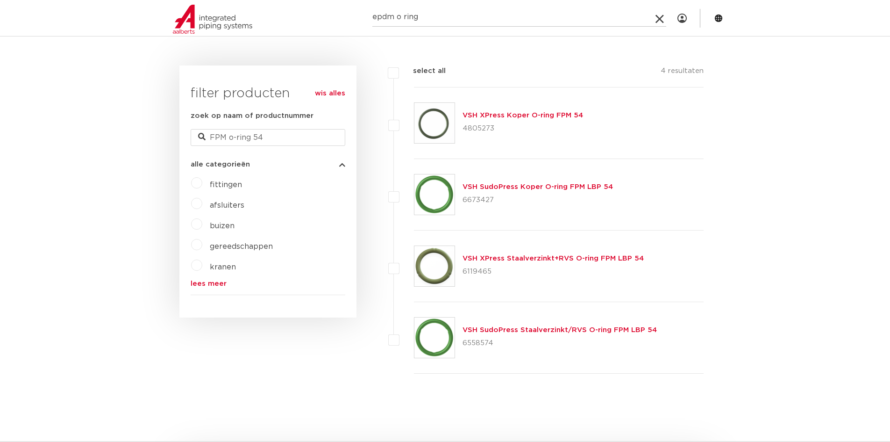
type input "epdm o ring"
click button "Zoeken" at bounding box center [0, 0] width 0 height 0
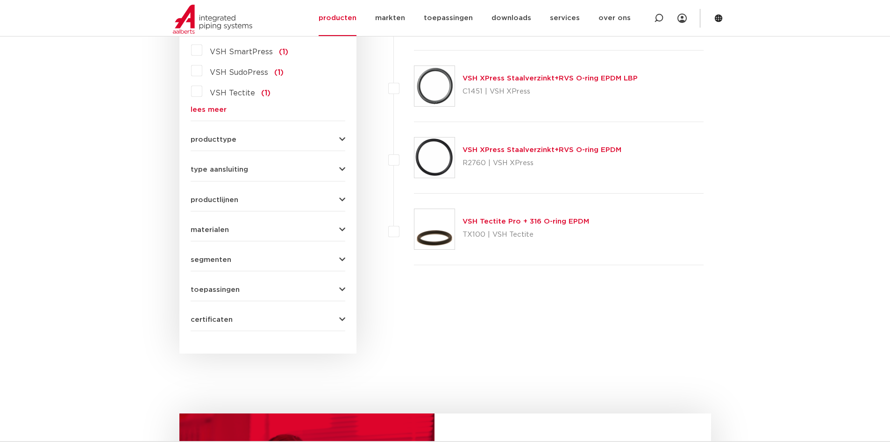
scroll to position [538, 0]
